Goal: Communication & Community: Answer question/provide support

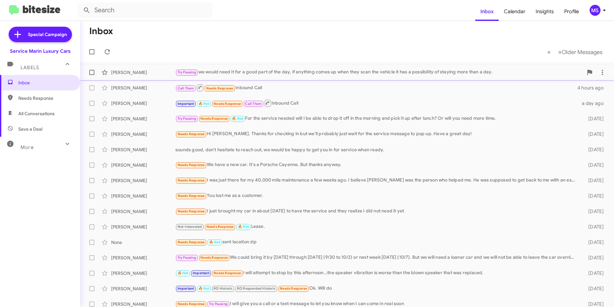
click at [294, 72] on div "Try Pausing we would need it for a good part of the day, if anything comes up w…" at bounding box center [379, 71] width 408 height 7
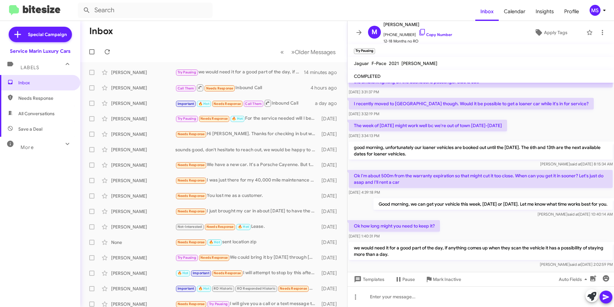
scroll to position [120, 0]
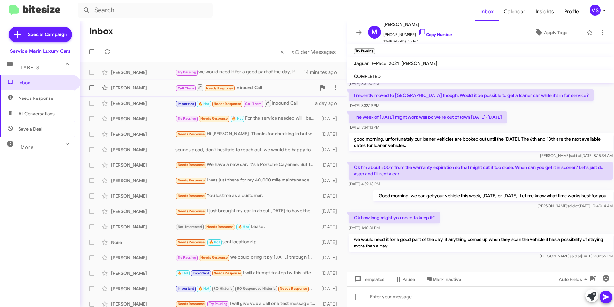
click at [151, 89] on div "[PERSON_NAME]" at bounding box center [143, 88] width 64 height 6
